Goal: Task Accomplishment & Management: Manage account settings

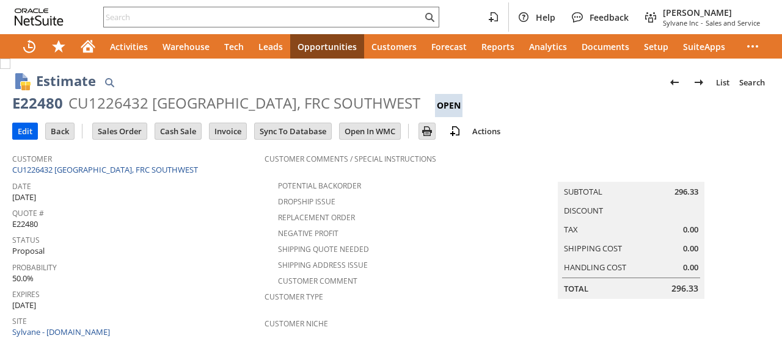
click at [28, 131] on input "Edit" at bounding box center [25, 131] width 24 height 16
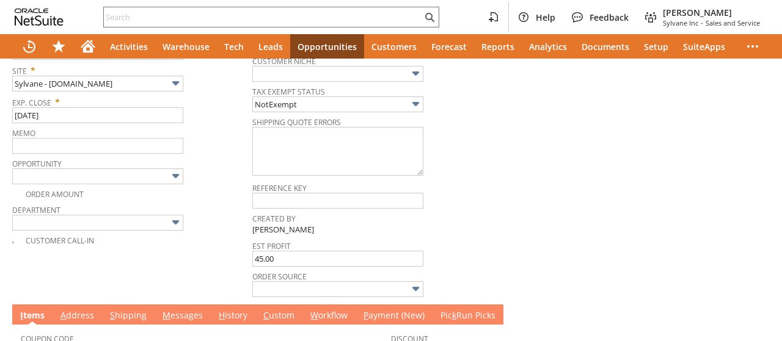
type input "Intelligent Recommendations¹⁰"
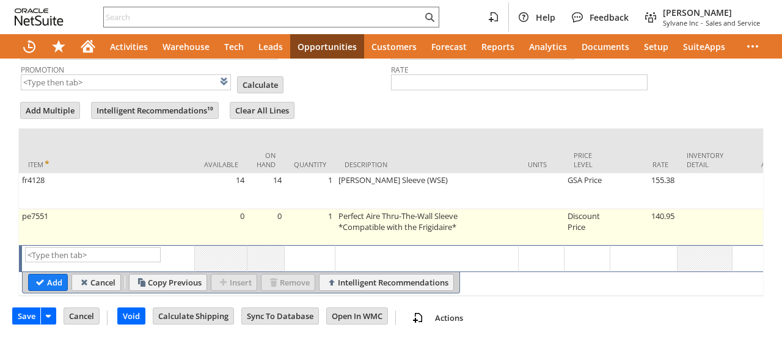
click at [308, 210] on td "1" at bounding box center [310, 228] width 51 height 36
type input "1"
type input "pe7551"
type input "OK"
type input "Make Copy"
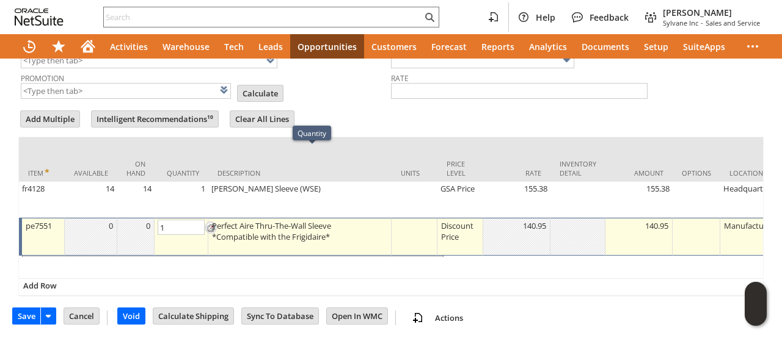
scroll to position [636, 0]
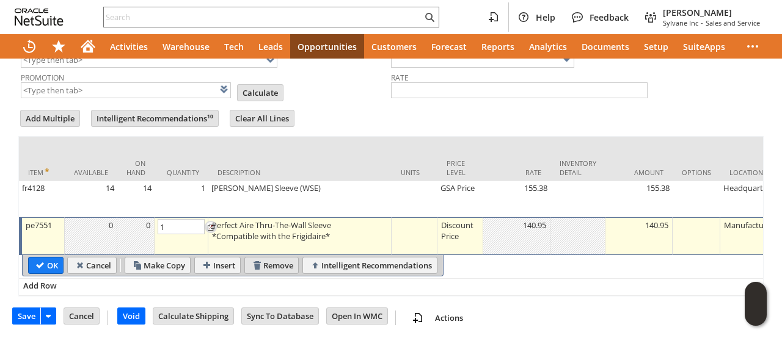
click at [278, 258] on input "Remove" at bounding box center [271, 266] width 53 height 16
type input "Add"
type input "Copy Previous"
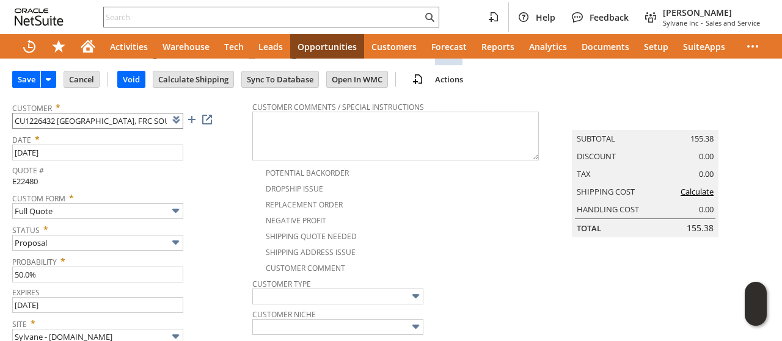
scroll to position [0, 0]
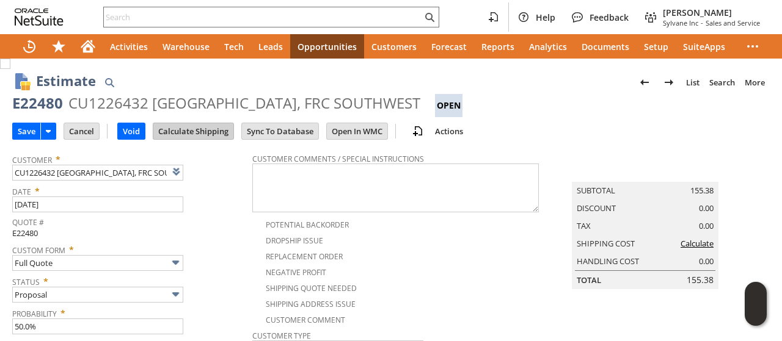
click at [224, 133] on input "Calculate Shipping" at bounding box center [193, 131] width 80 height 16
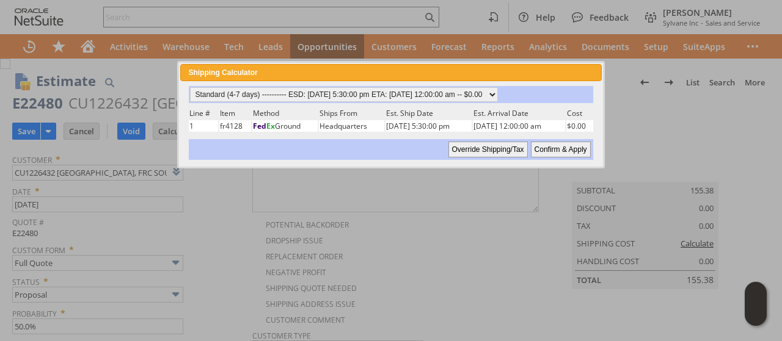
click at [540, 145] on input "Confirm & Apply" at bounding box center [561, 150] width 60 height 16
type input "Add"
type input "Copy Previous"
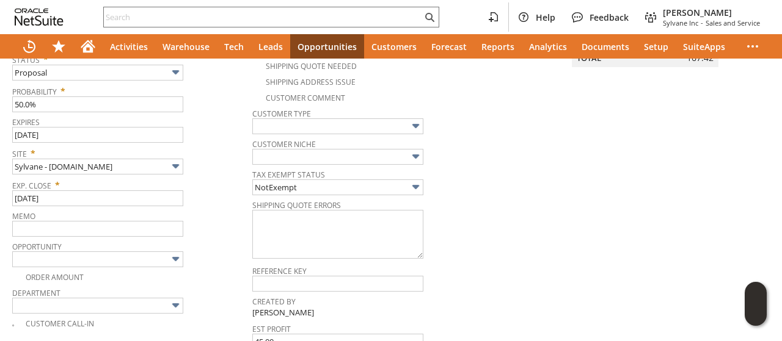
scroll to position [374, 0]
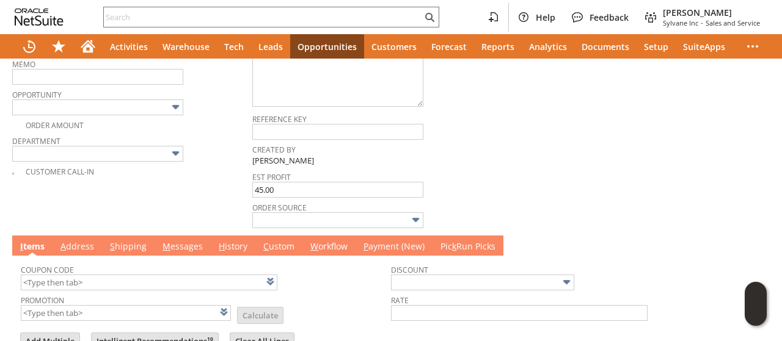
click at [186, 241] on link "M essages" at bounding box center [182, 247] width 46 height 13
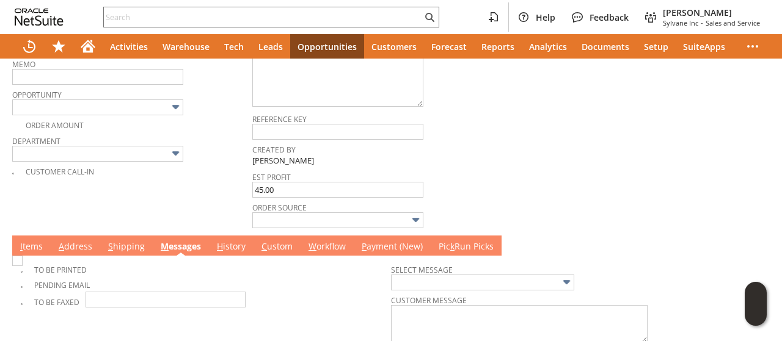
click at [86, 236] on td "A ddress" at bounding box center [75, 246] width 49 height 20
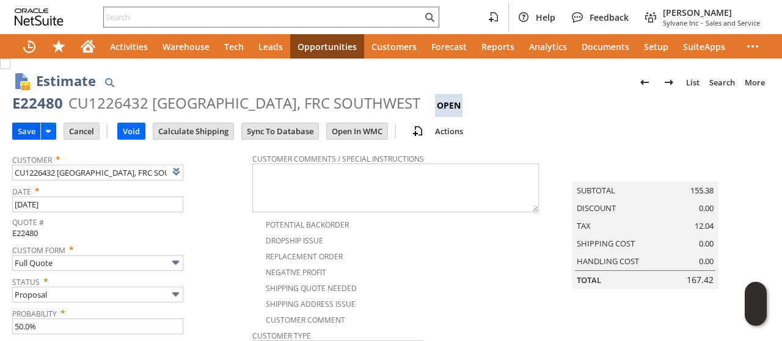
click at [29, 124] on input "Save" at bounding box center [26, 131] width 27 height 16
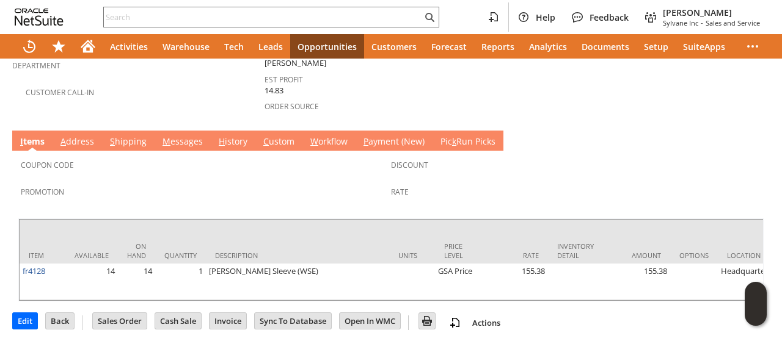
click at [182, 136] on link "M essages" at bounding box center [182, 142] width 46 height 13
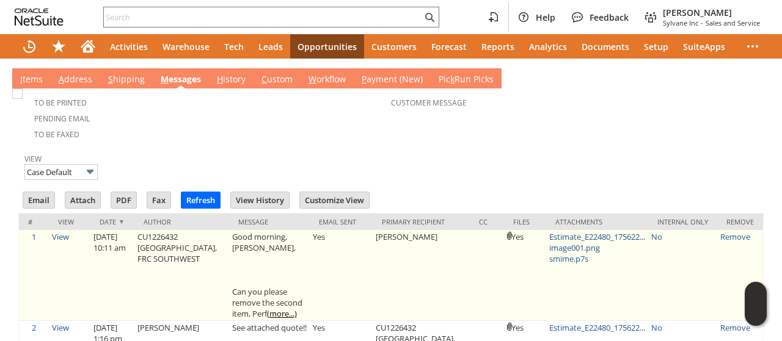
scroll to position [550, 0]
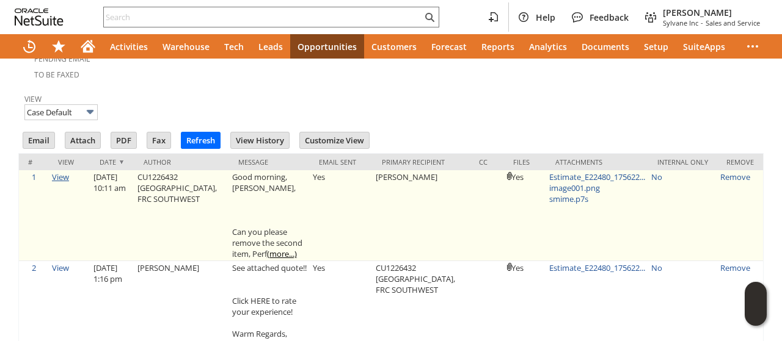
click at [61, 172] on link "View" at bounding box center [60, 177] width 17 height 11
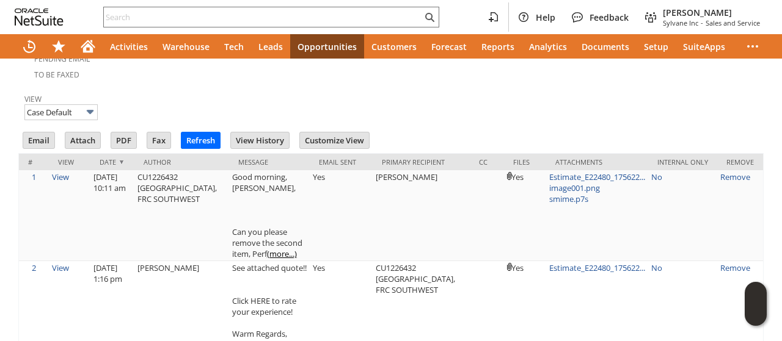
scroll to position [0, 0]
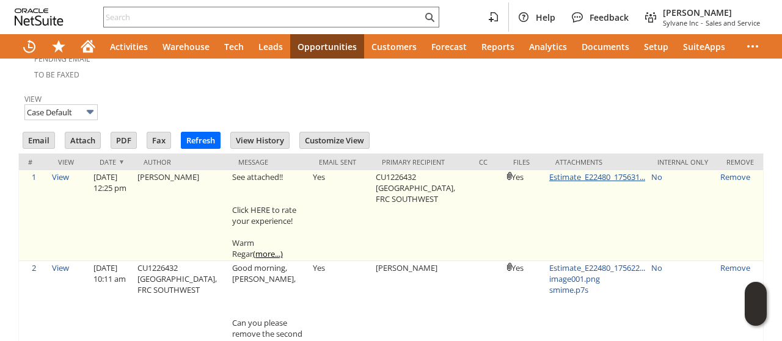
click at [563, 172] on link "Estimate_E22480_175631..." at bounding box center [597, 177] width 96 height 11
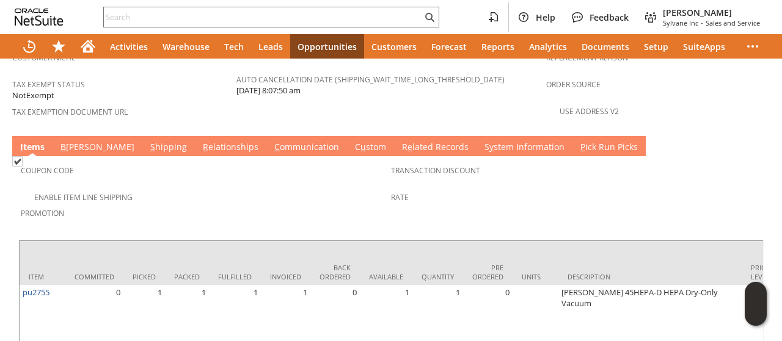
scroll to position [806, 0]
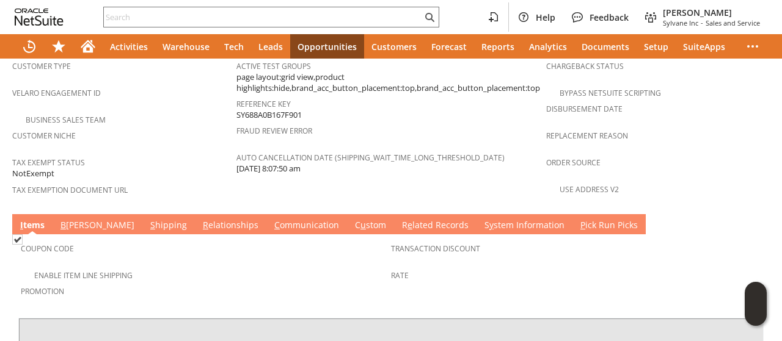
click at [147, 219] on link "S hipping" at bounding box center [168, 225] width 43 height 13
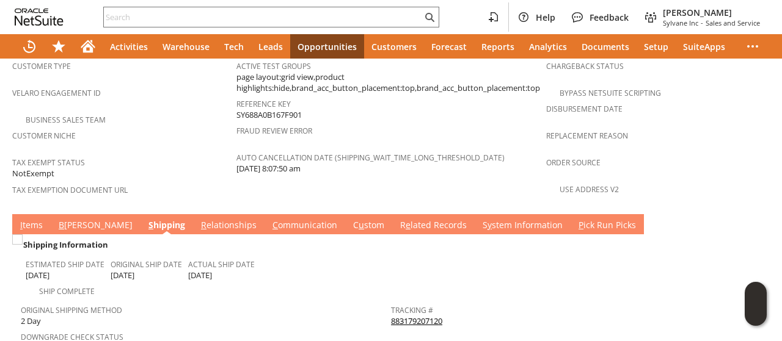
click at [404, 316] on link "883179207120" at bounding box center [416, 321] width 51 height 11
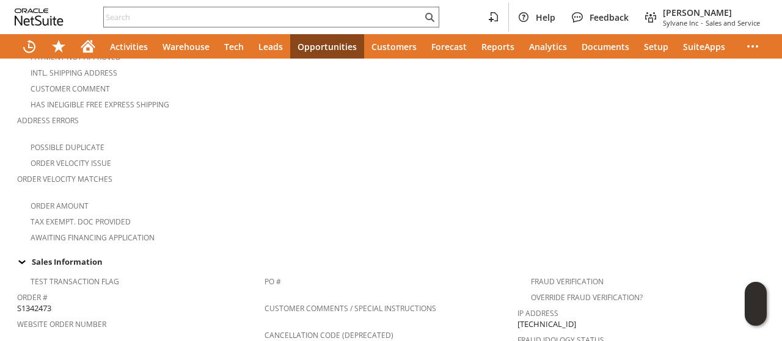
scroll to position [193, 0]
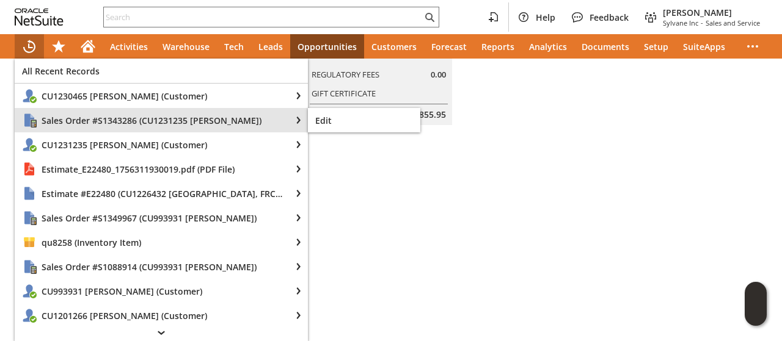
click at [83, 125] on span "Sales Order #S1343286 (CU1231235 Carrie Yeakle)" at bounding box center [163, 121] width 242 height 12
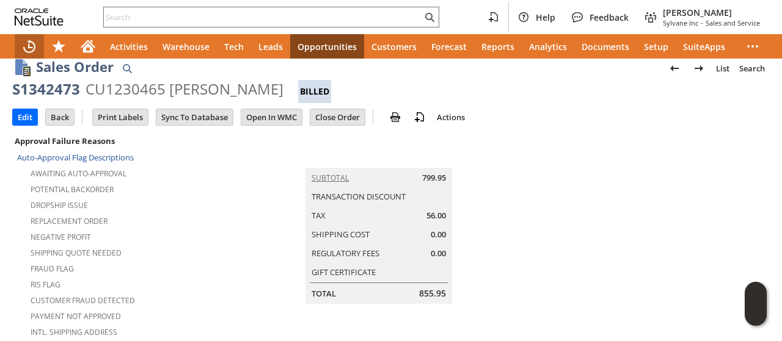
scroll to position [0, 0]
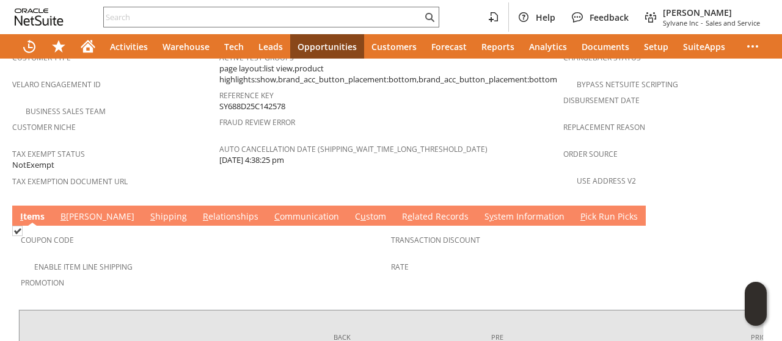
scroll to position [928, 0]
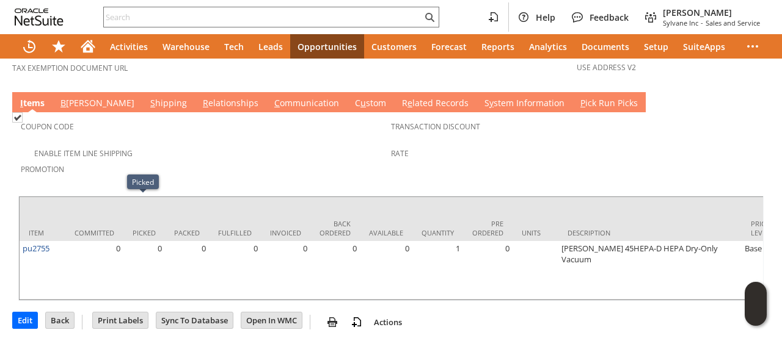
click at [243, 112] on td "Coupon Code Enable Item Line Shipping Promotion Transaction Discount Rate" at bounding box center [390, 151] width 745 height 78
click at [271, 97] on link "C ommunication" at bounding box center [306, 103] width 71 height 13
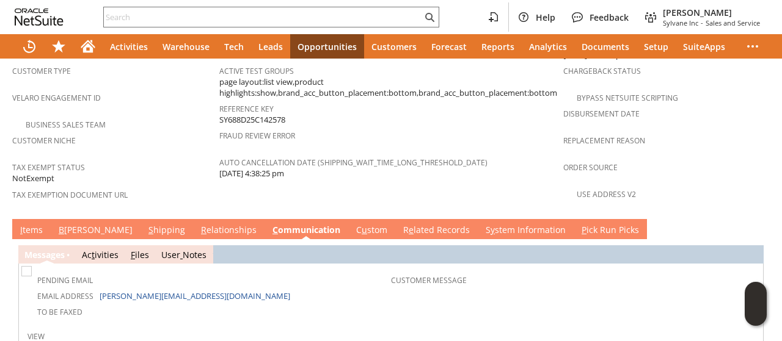
scroll to position [825, 0]
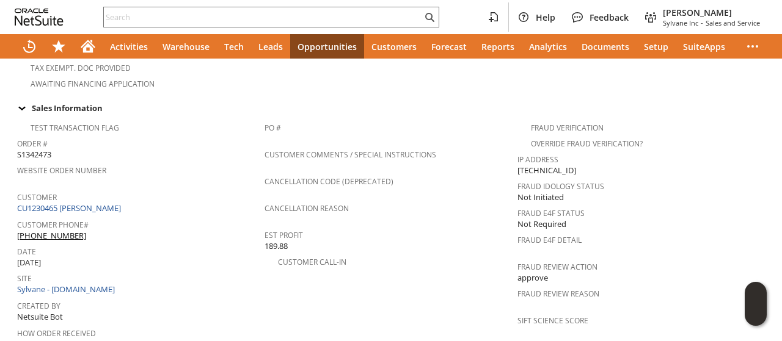
scroll to position [855, 0]
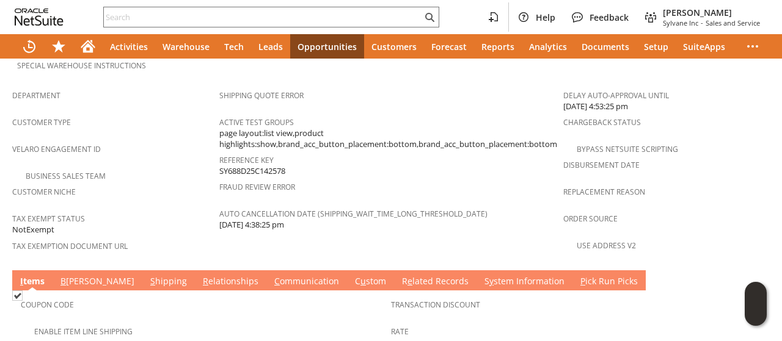
scroll to position [855, 0]
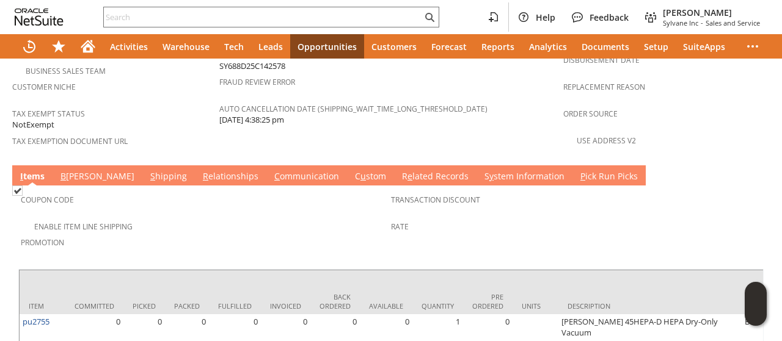
click at [271, 170] on link "C ommunication" at bounding box center [306, 176] width 71 height 13
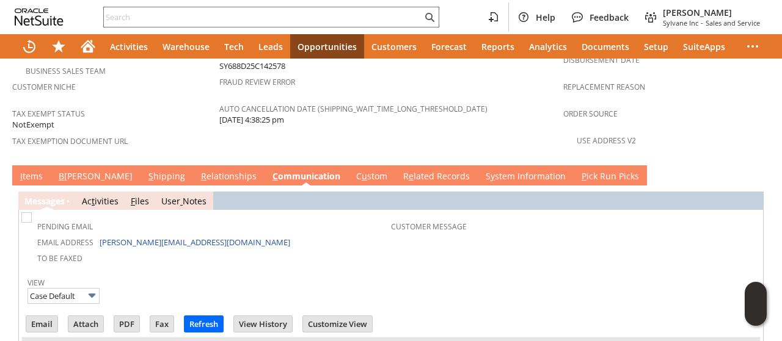
scroll to position [0, 0]
click at [40, 316] on input "Email" at bounding box center [41, 324] width 31 height 16
drag, startPoint x: 508, startPoint y: 204, endPoint x: 481, endPoint y: 153, distance: 57.7
click at [508, 215] on td "Customer Message" at bounding box center [574, 240] width 367 height 51
click at [478, 166] on td "S y stem Information" at bounding box center [526, 176] width 96 height 20
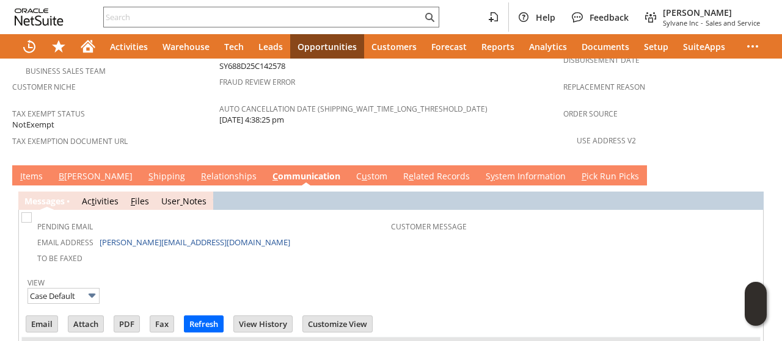
click at [478, 166] on td "S y stem Information" at bounding box center [526, 176] width 96 height 20
click at [483, 170] on link "S y stem Information" at bounding box center [526, 176] width 86 height 13
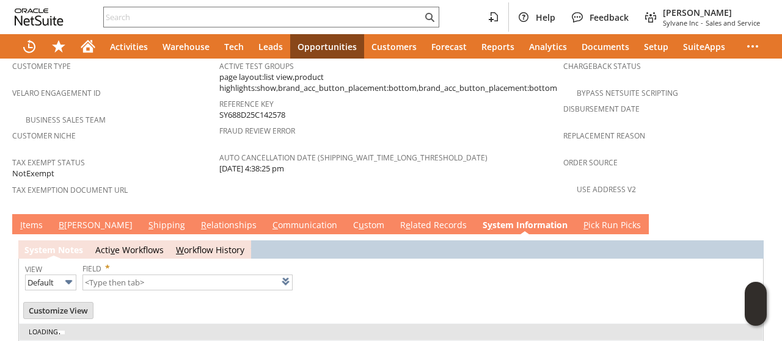
type input "1 to 25 of 104"
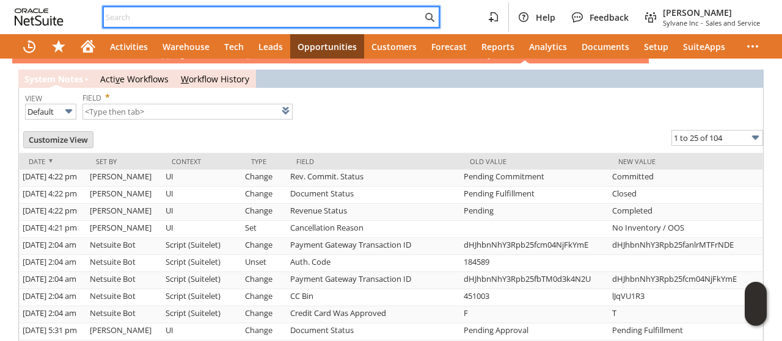
paste input "E22480"
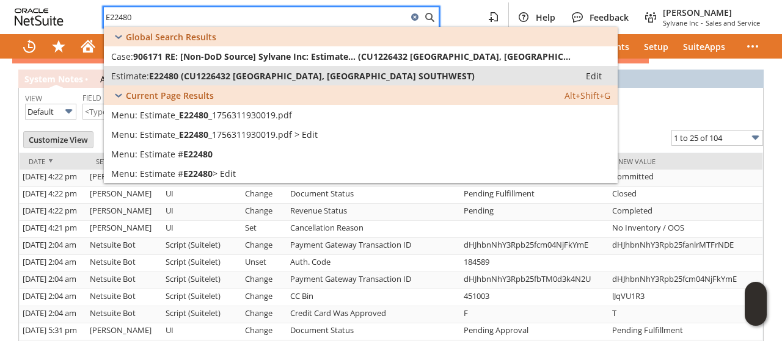
type input "E22480"
click at [229, 76] on span "E22480 (CU1226432 NAS NORTH ISLAND, FRC SOUTHWEST)" at bounding box center [312, 76] width 326 height 12
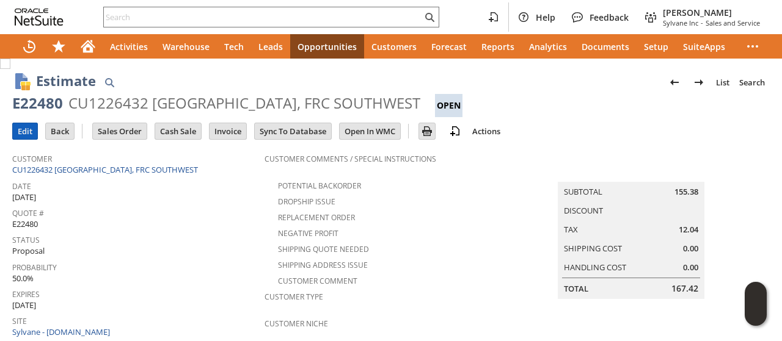
click at [26, 126] on input "Edit" at bounding box center [25, 131] width 24 height 16
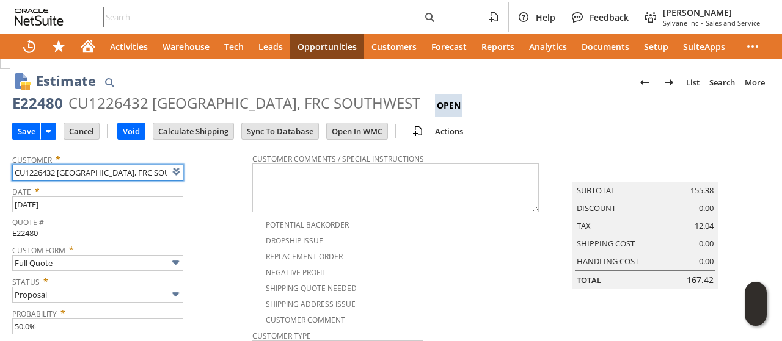
type input "Intelligent Recommendations¹⁰"
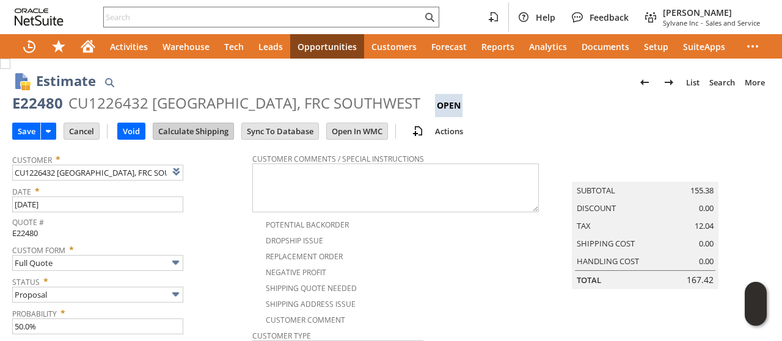
click at [205, 131] on input "Calculate Shipping" at bounding box center [193, 131] width 80 height 16
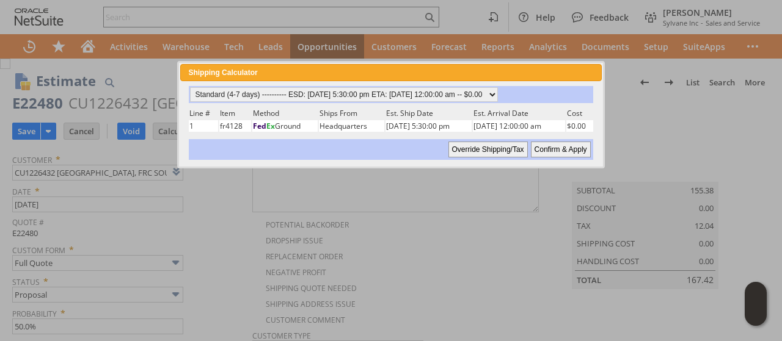
click at [563, 147] on input "Confirm & Apply" at bounding box center [561, 150] width 60 height 16
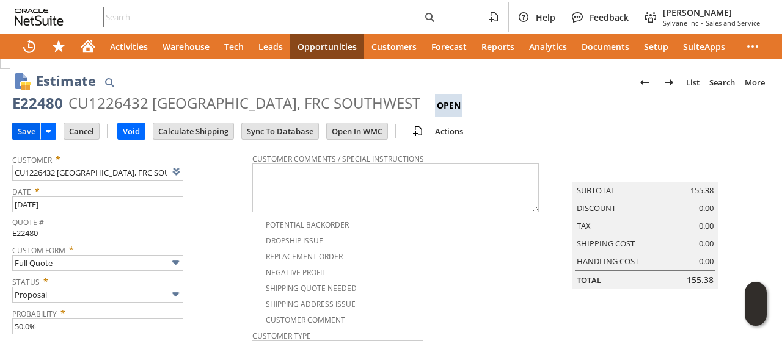
type input "Government"
type input "Add"
type input "Copy Previous"
click at [29, 132] on input "Save" at bounding box center [26, 131] width 27 height 16
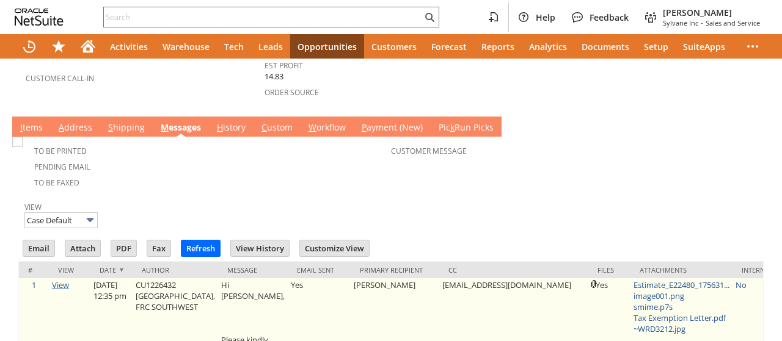
click at [66, 280] on link "View" at bounding box center [60, 285] width 17 height 11
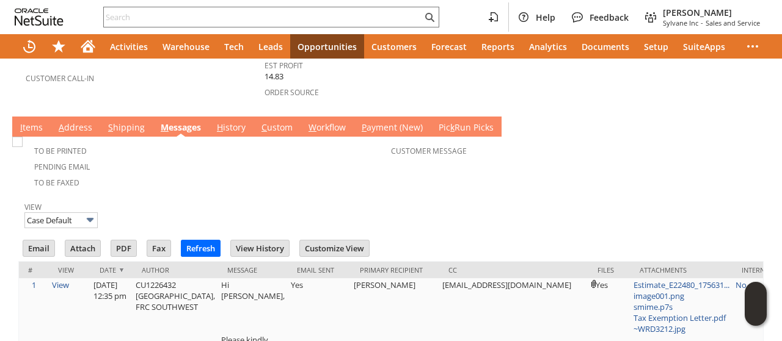
drag, startPoint x: 656, startPoint y: 144, endPoint x: 654, endPoint y: 132, distance: 11.7
click at [656, 144] on div "Customer Message" at bounding box center [573, 155] width 364 height 26
